Goal: Communication & Community: Answer question/provide support

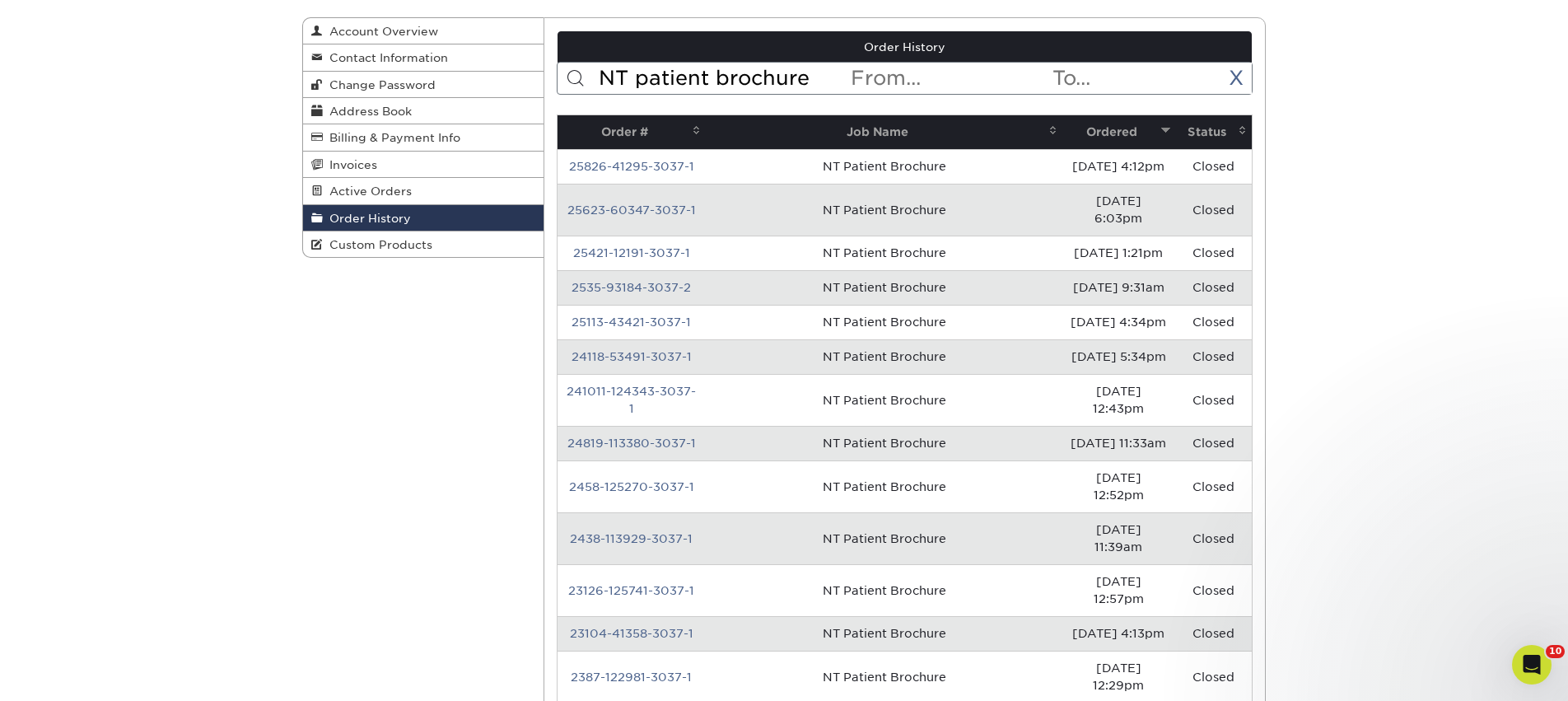
scroll to position [3, 0]
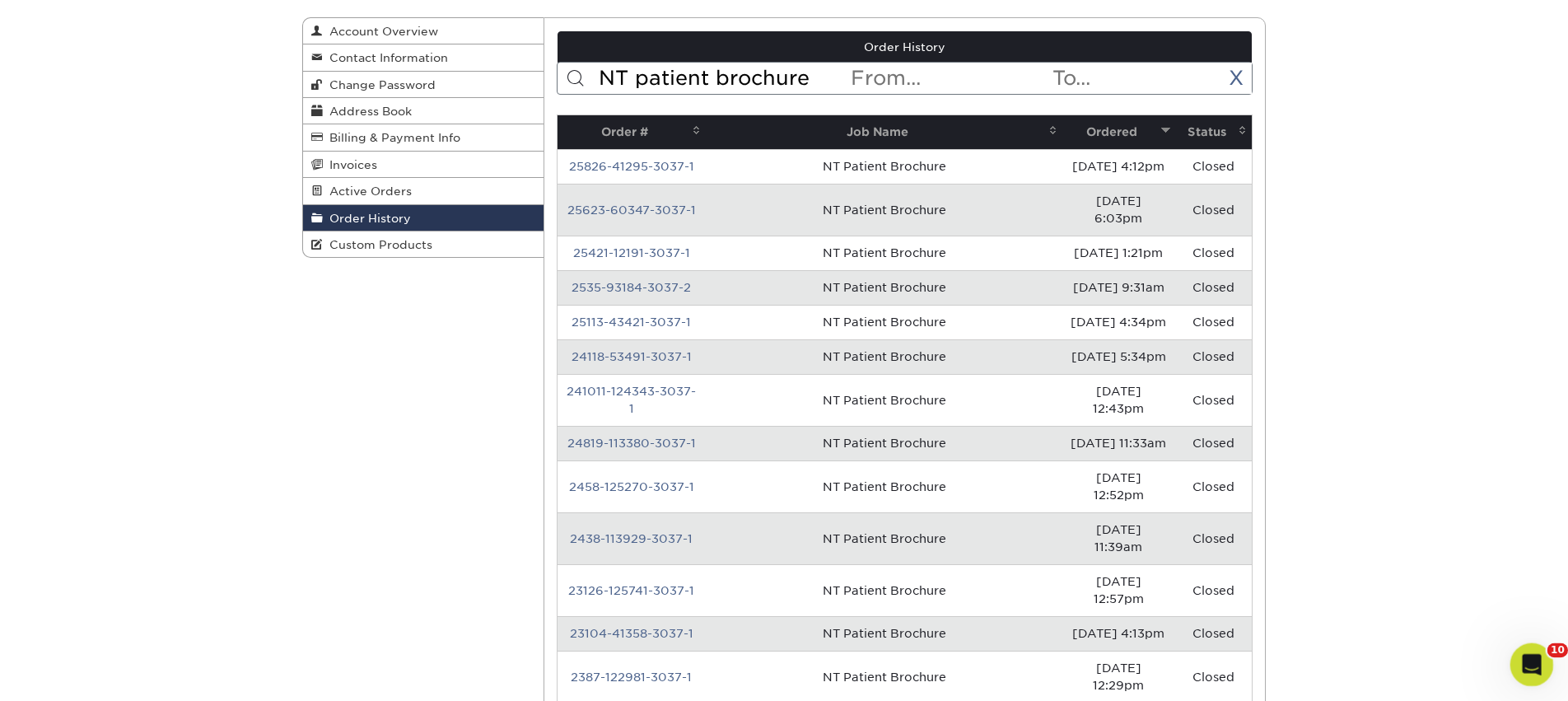
click at [1527, 657] on icon "Open Intercom Messenger" at bounding box center [1530, 663] width 28 height 28
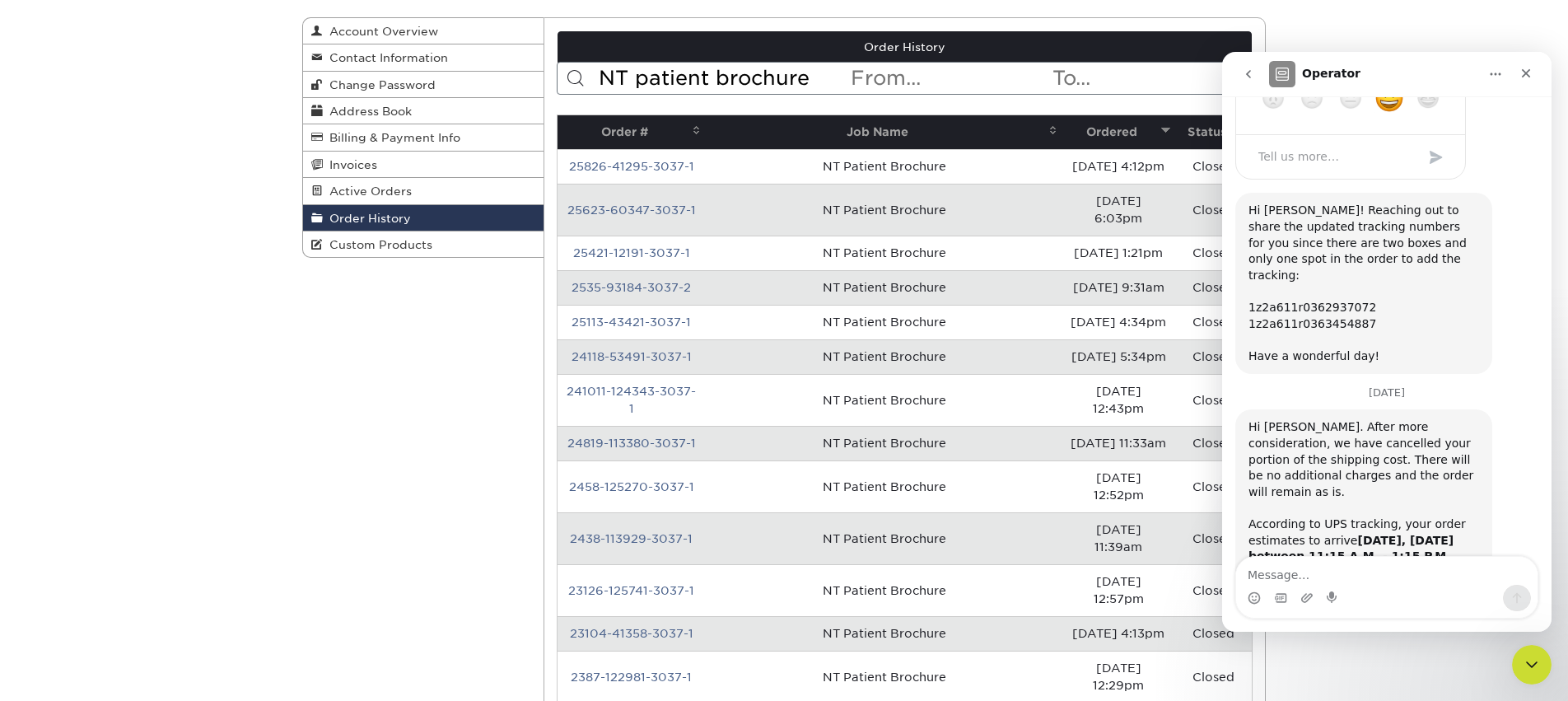
scroll to position [1806, 0]
click at [1309, 587] on div "Intercom messenger" at bounding box center [1306, 597] width 13 height 27
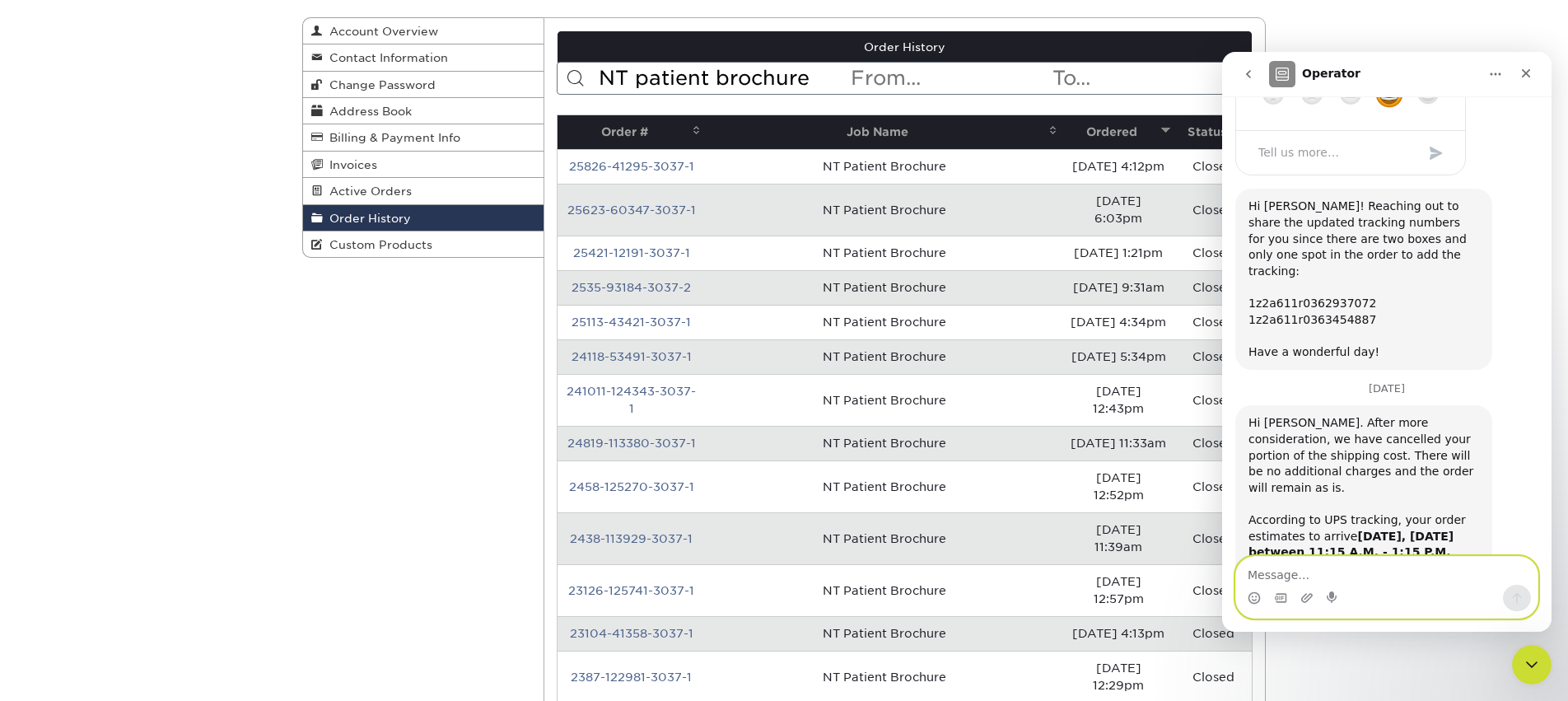
click at [1304, 571] on textarea "Message…" at bounding box center [1387, 570] width 302 height 28
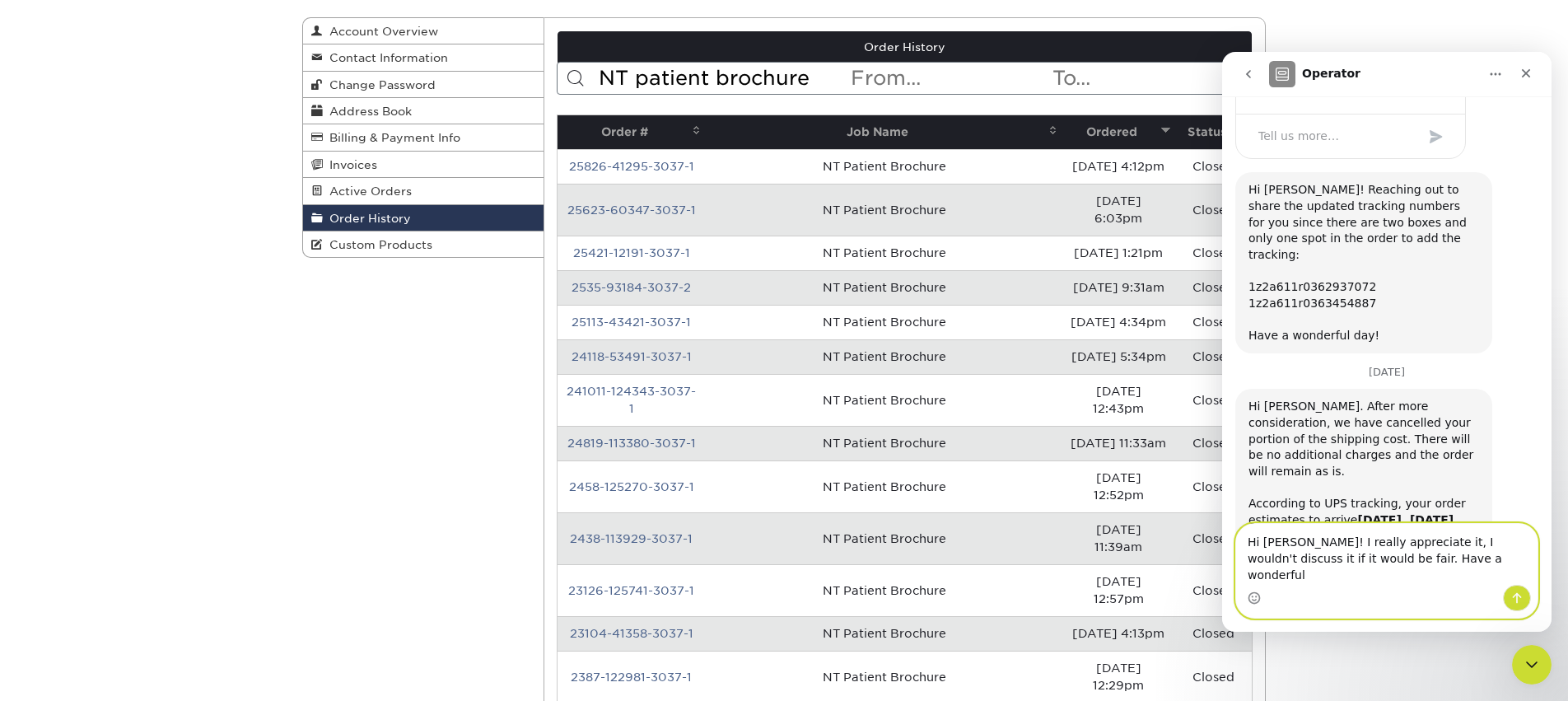
click at [1302, 566] on textarea "Hi [PERSON_NAME]! I really appreciate it, I wouldn't discuss it if it would be …" at bounding box center [1387, 554] width 302 height 61
paste textarea ", I really appreciate it. I wouldn’t bring it up if I felt it were fair. Wishin…"
click at [1409, 557] on textarea "Hi [PERSON_NAME], I really appreciate it. I wouldn’t bring it up if I felt it w…" at bounding box center [1387, 554] width 302 height 61
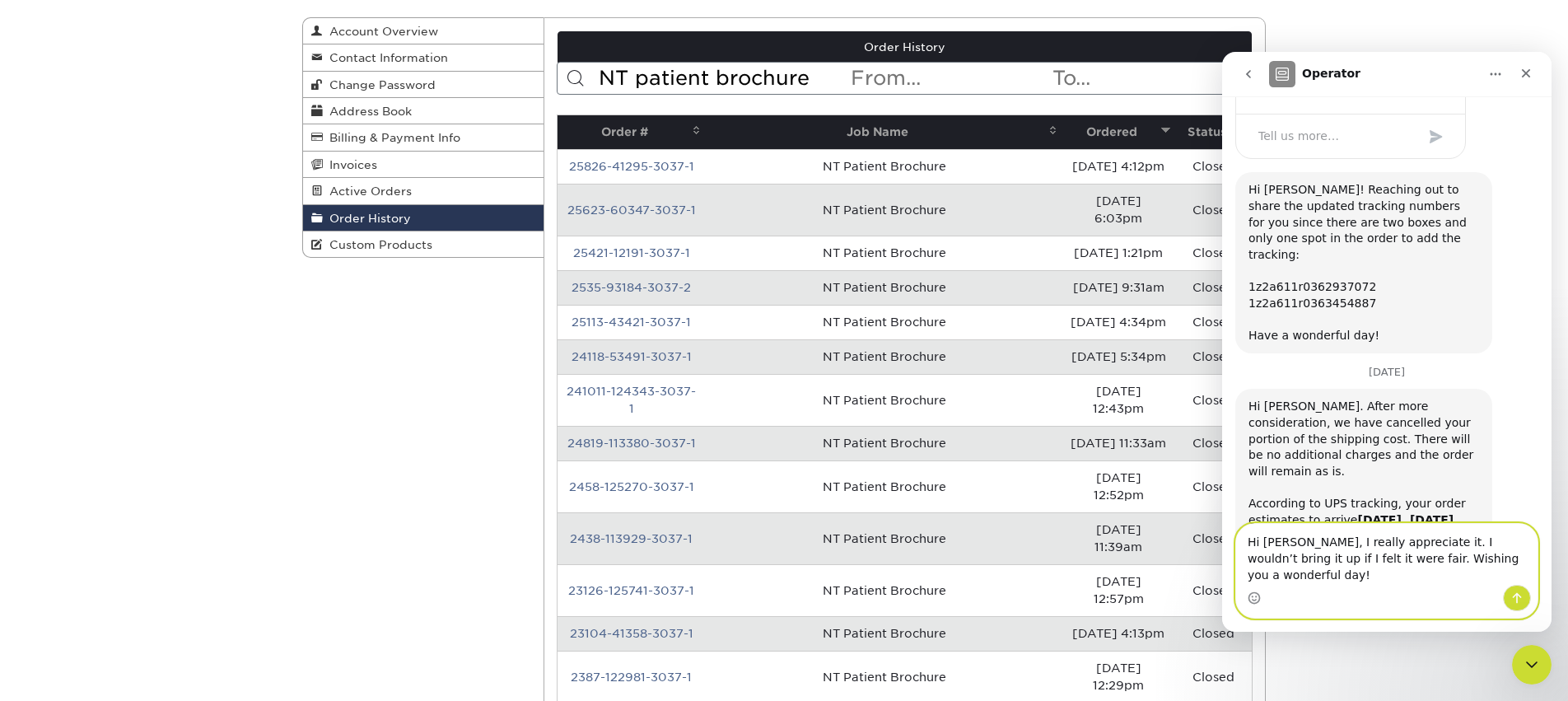
drag, startPoint x: 1331, startPoint y: 576, endPoint x: 1410, endPoint y: 558, distance: 81.0
click at [1410, 558] on textarea "Hi [PERSON_NAME], I really appreciate it. I wouldn’t bring it up if I felt it w…" at bounding box center [1387, 554] width 302 height 61
type textarea "Hi [PERSON_NAME], I really appreciate it. Wishing you a wonderful day!"
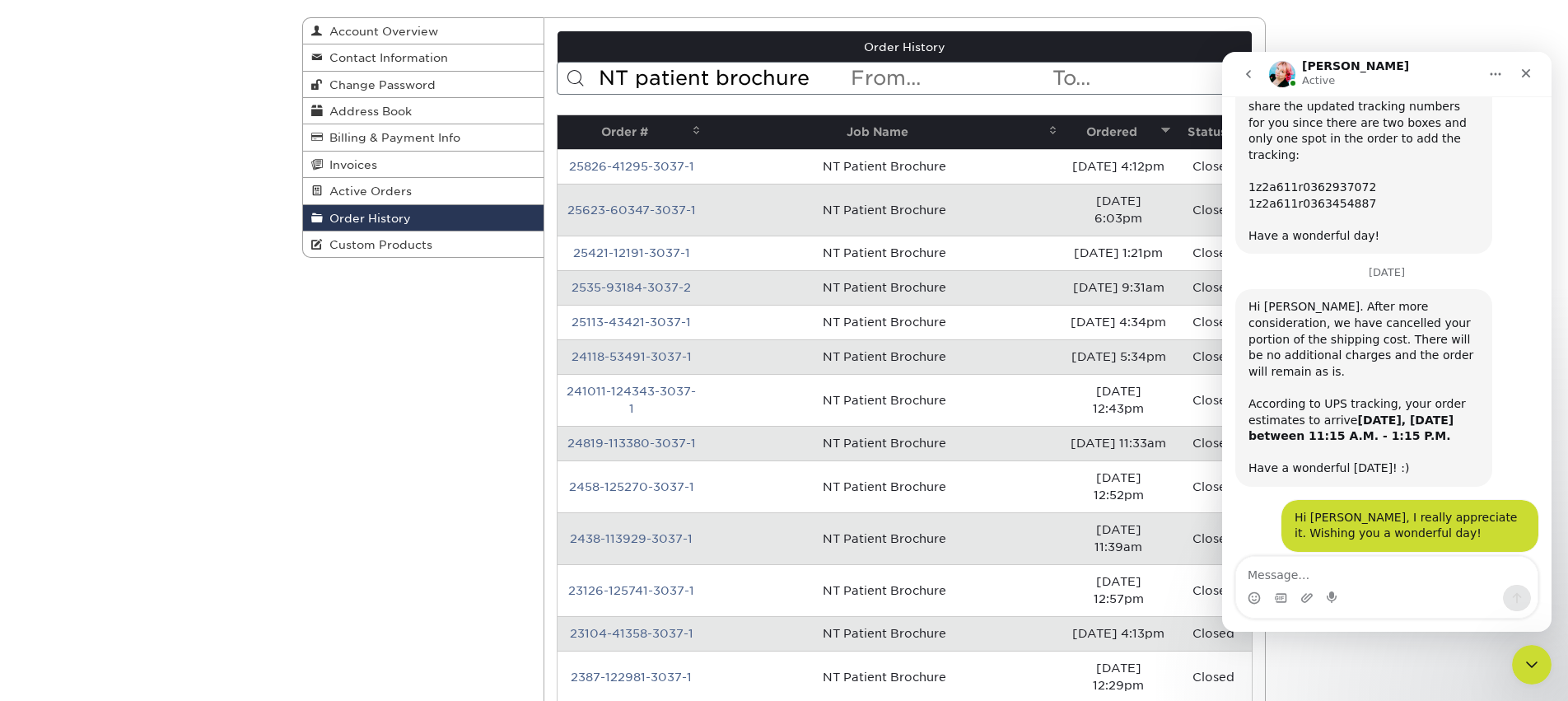
scroll to position [1920, 0]
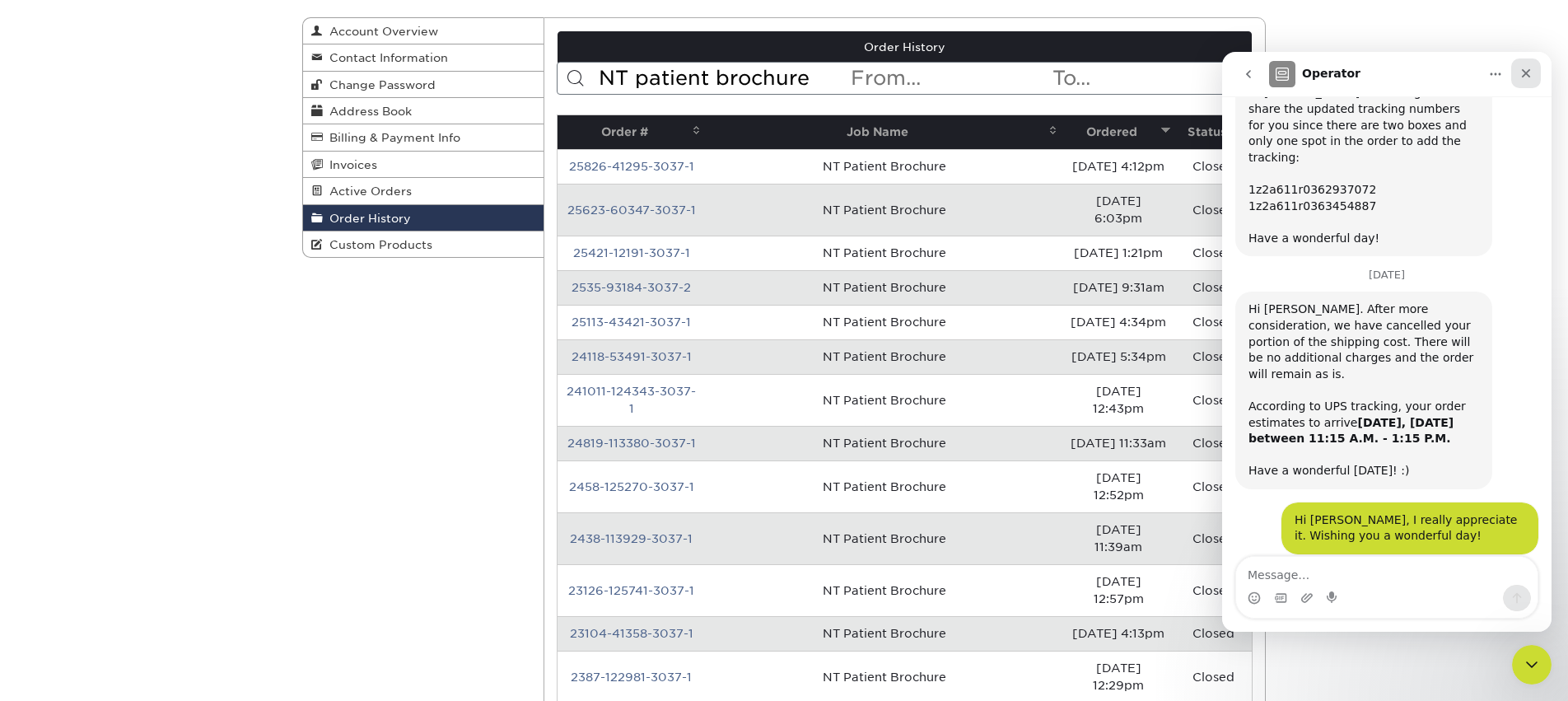
click at [1526, 75] on icon "Close" at bounding box center [1525, 73] width 13 height 13
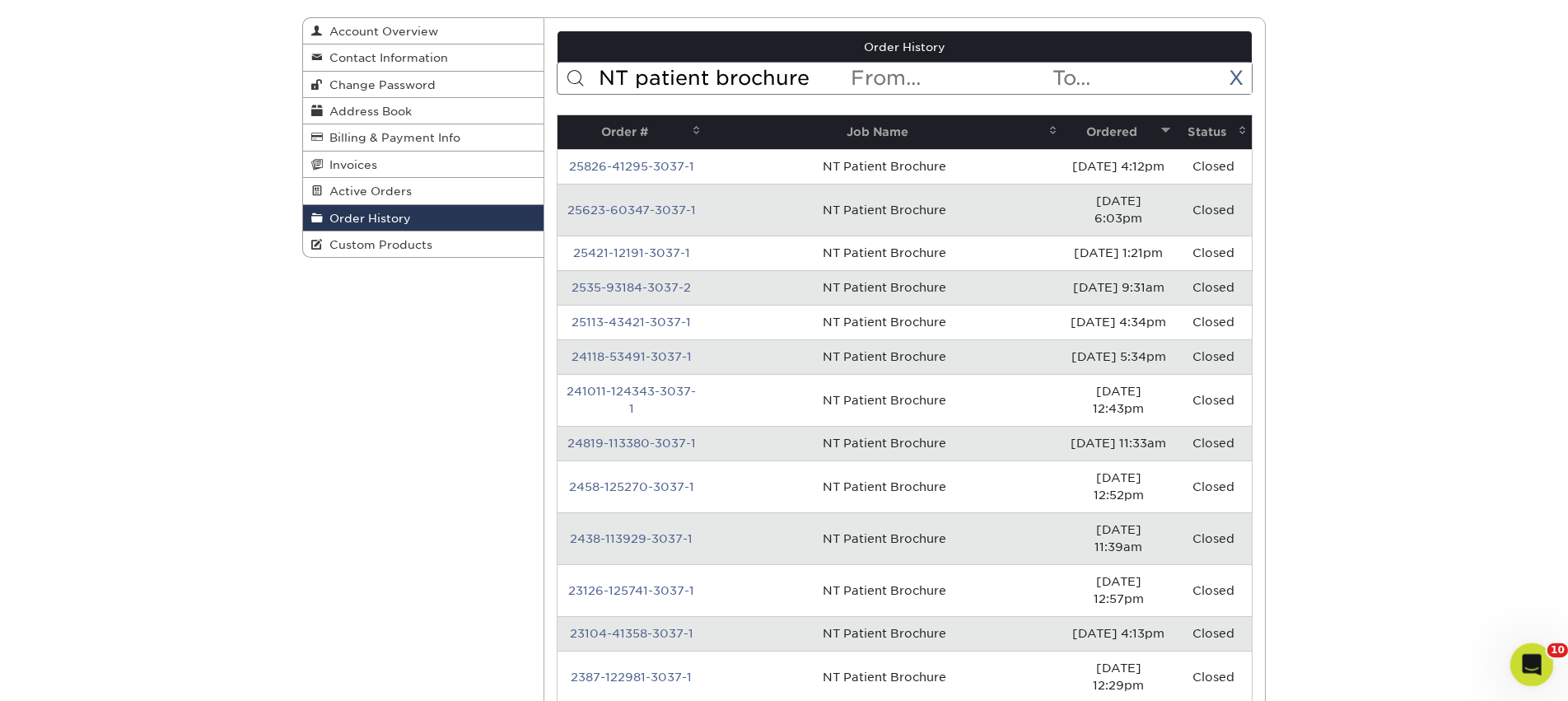
click at [1520, 663] on icon "Open Intercom Messenger" at bounding box center [1530, 663] width 28 height 28
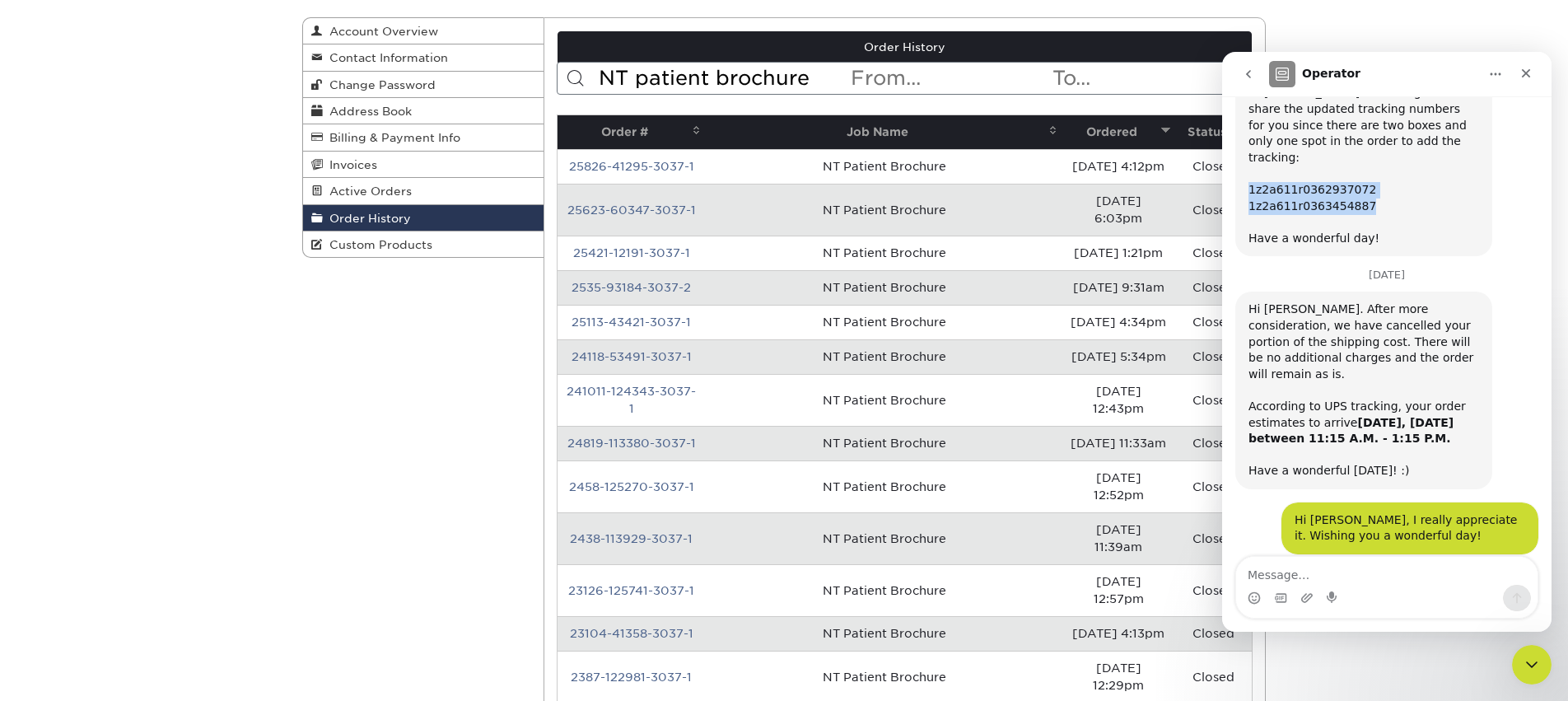
drag, startPoint x: 1248, startPoint y: 122, endPoint x: 1367, endPoint y: 137, distance: 119.9
click at [1367, 137] on div "Hi [PERSON_NAME]! Reaching out to share the updated tracking numbers for you si…" at bounding box center [1364, 166] width 231 height 162
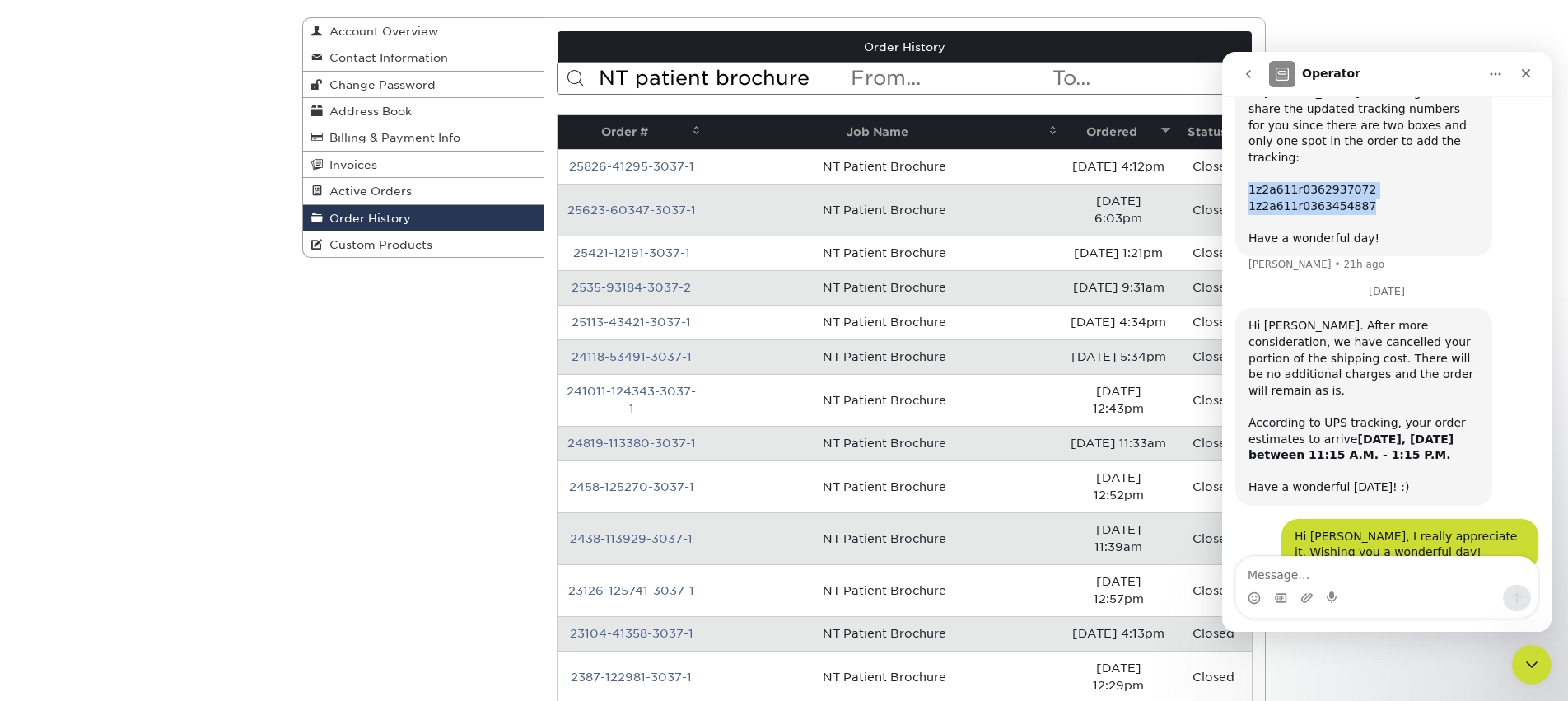
scroll to position [1936, 0]
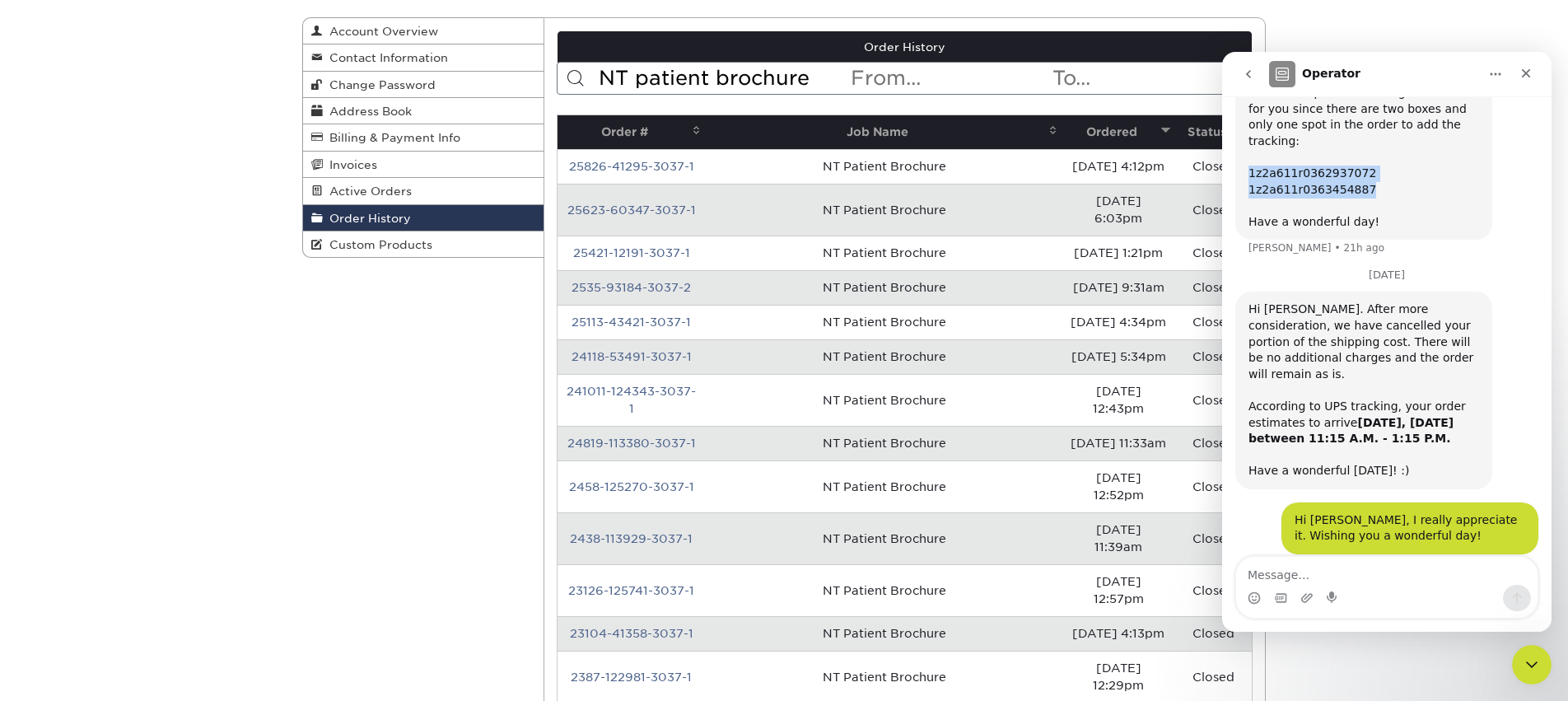
copy div "1z2a611r0362937072 1z2a611r0363454887"
